Goal: Information Seeking & Learning: Find specific fact

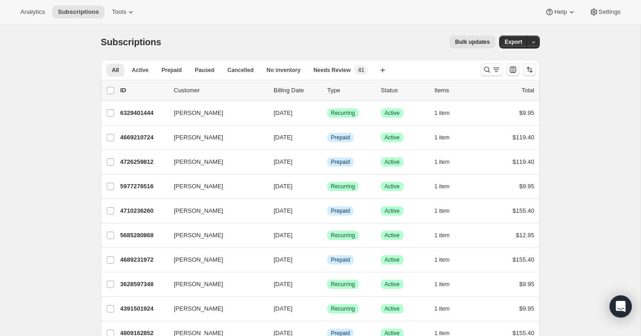
click at [483, 78] on div at bounding box center [508, 70] width 63 height 18
click at [484, 72] on icon "Search and filter results" at bounding box center [486, 69] width 9 height 9
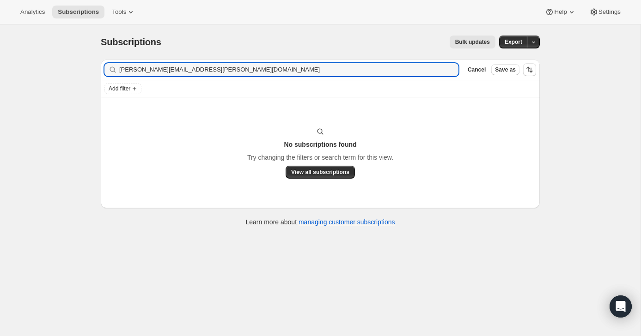
type input "[PERSON_NAME][EMAIL_ADDRESS][PERSON_NAME][DOMAIN_NAME]"
click at [451, 71] on icon "button" at bounding box center [448, 69] width 9 height 9
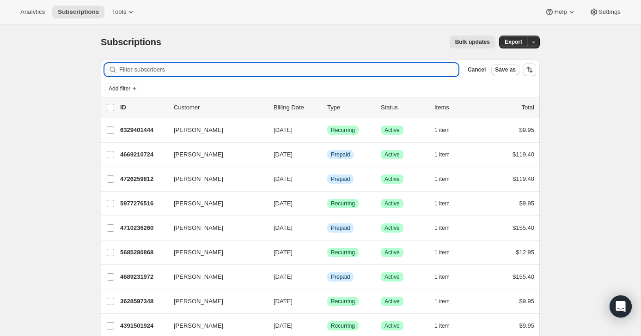
click at [201, 70] on input "Filter subscribers" at bounding box center [288, 69] width 339 height 13
paste input "[PERSON_NAME]"
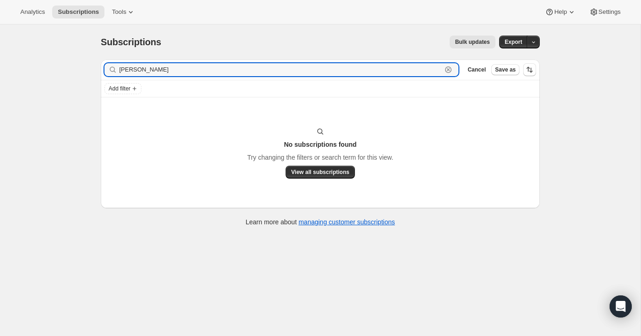
type input "[PERSON_NAME]"
click at [446, 69] on icon "button" at bounding box center [448, 69] width 9 height 9
